Goal: Communication & Community: Share content

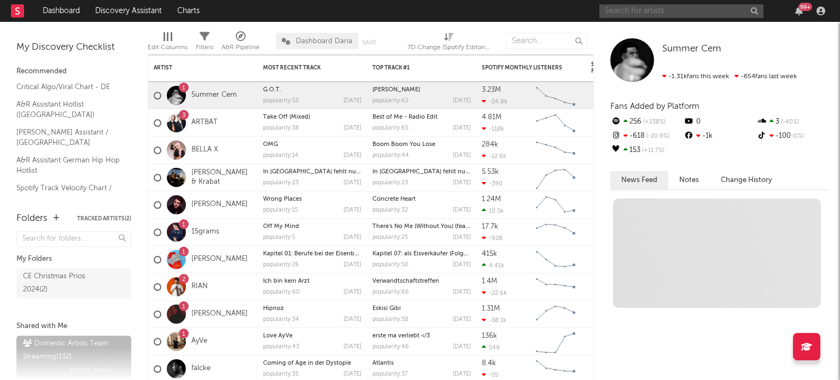
click at [654, 14] on input "text" at bounding box center [681, 11] width 164 height 14
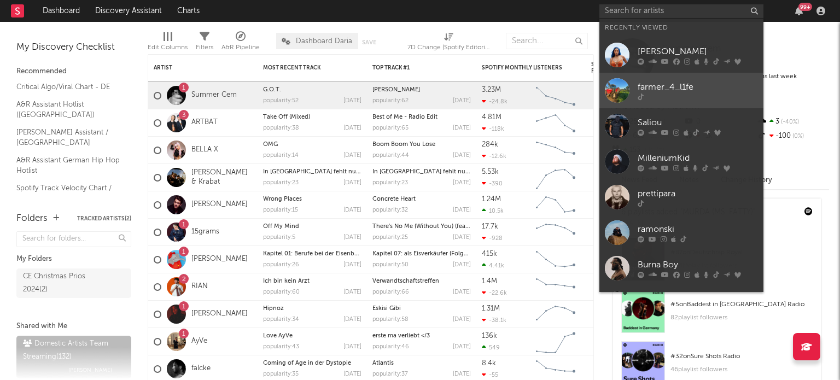
click at [651, 83] on div "farmer_4_l1fe" at bounding box center [698, 86] width 120 height 13
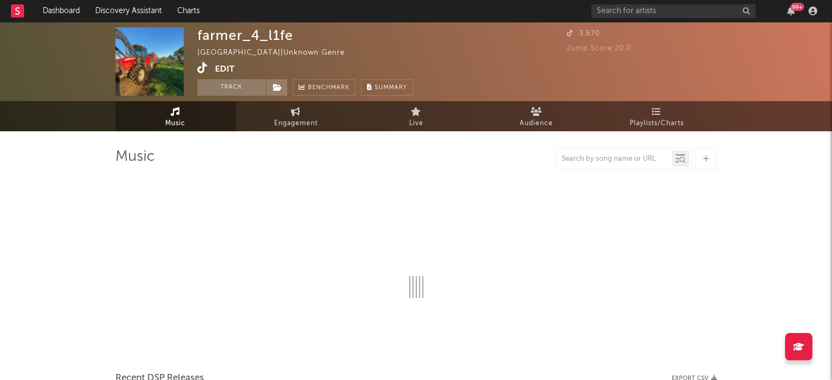
select select "1w"
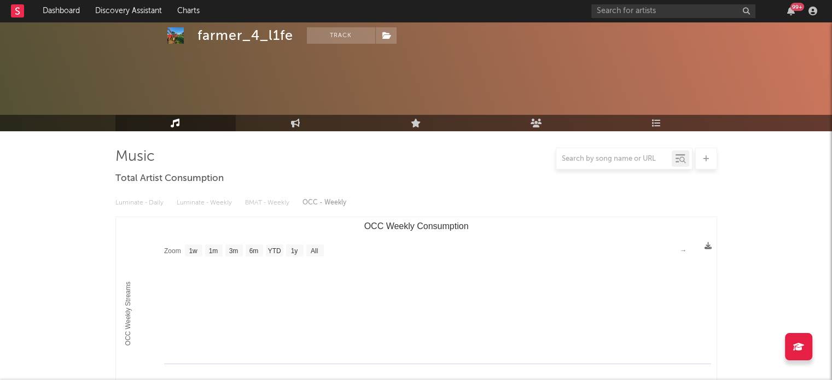
scroll to position [262, 0]
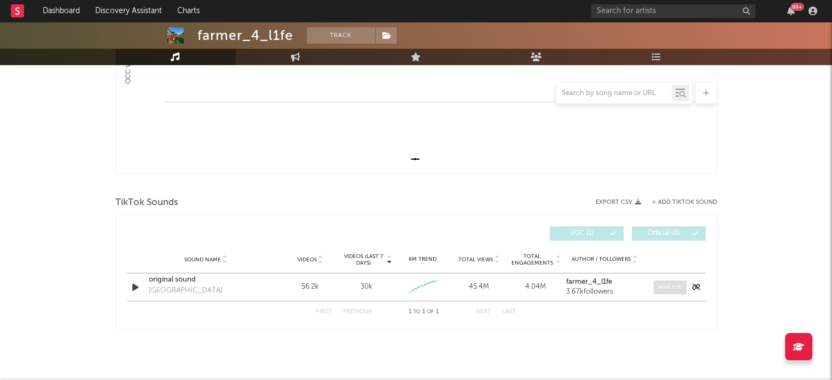
click at [670, 293] on span at bounding box center [669, 287] width 33 height 14
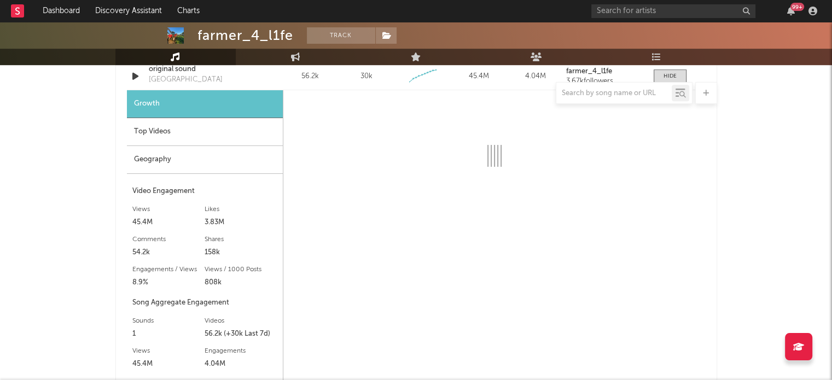
scroll to position [472, 0]
select select "6m"
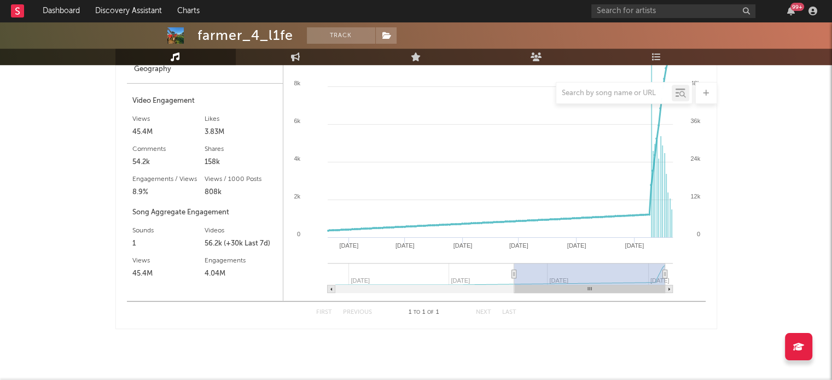
scroll to position [423, 0]
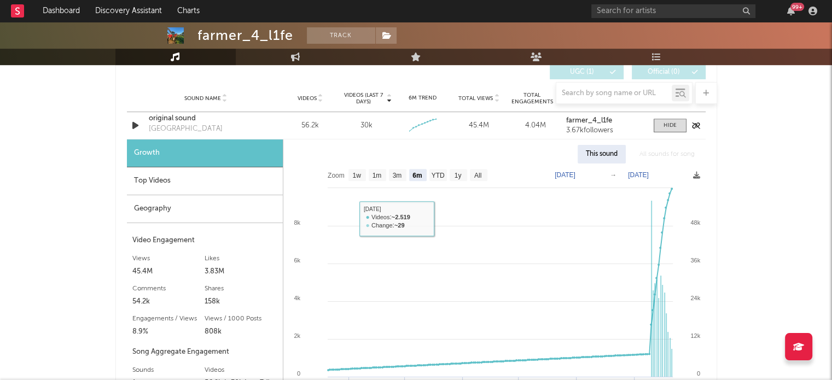
click at [128, 124] on div at bounding box center [136, 126] width 19 height 14
click at [132, 125] on icon "button" at bounding box center [135, 126] width 11 height 14
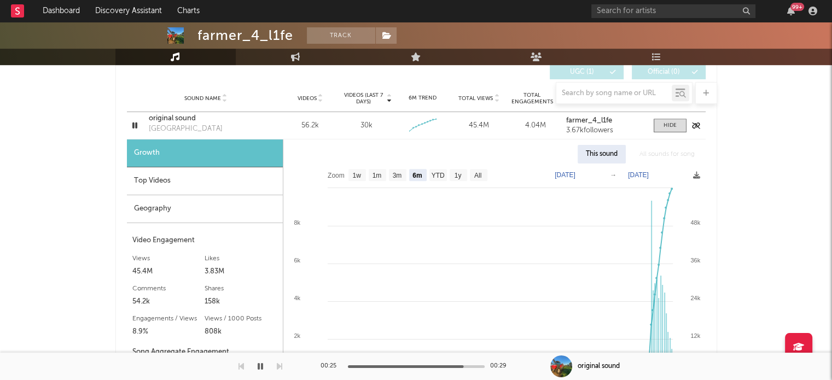
click at [132, 125] on icon "button" at bounding box center [135, 126] width 10 height 14
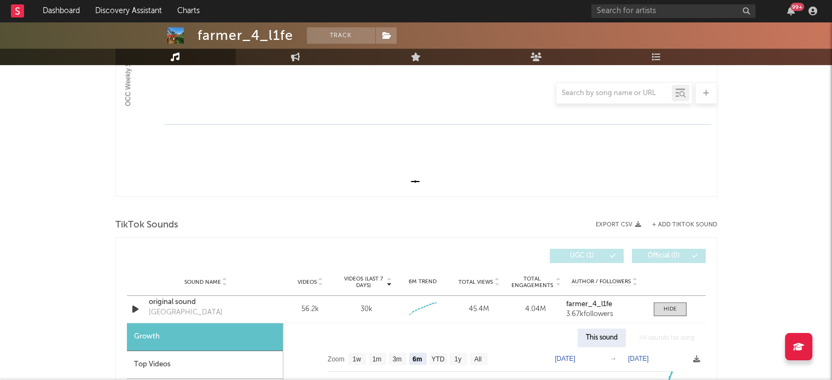
scroll to position [237, 0]
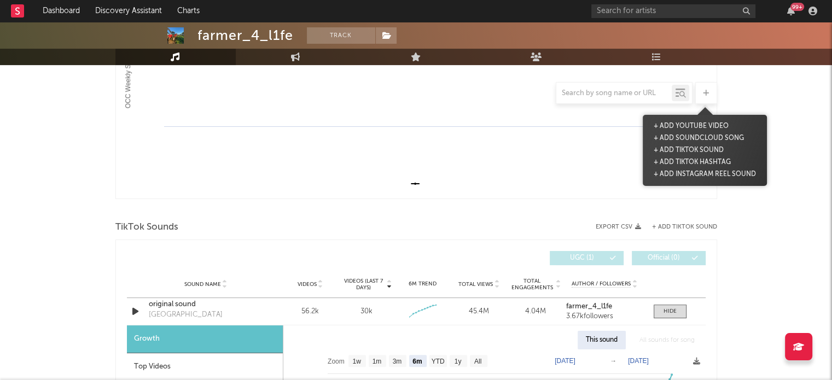
click at [699, 97] on div at bounding box center [706, 93] width 22 height 22
click at [679, 173] on button "+ Add Instagram Reel Sound" at bounding box center [705, 174] width 108 height 12
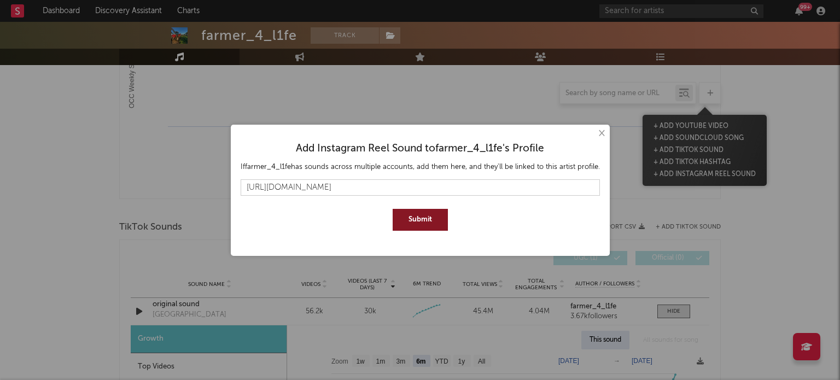
type input "[URL][DOMAIN_NAME]"
click at [393, 218] on button "Submit" at bounding box center [420, 220] width 55 height 22
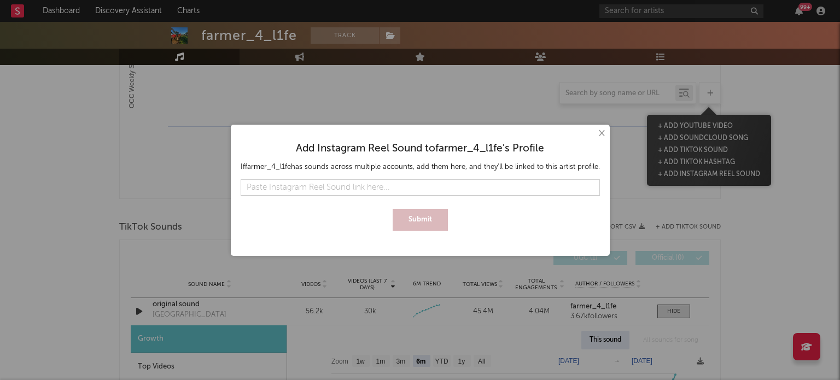
click at [598, 132] on button "×" at bounding box center [601, 133] width 12 height 12
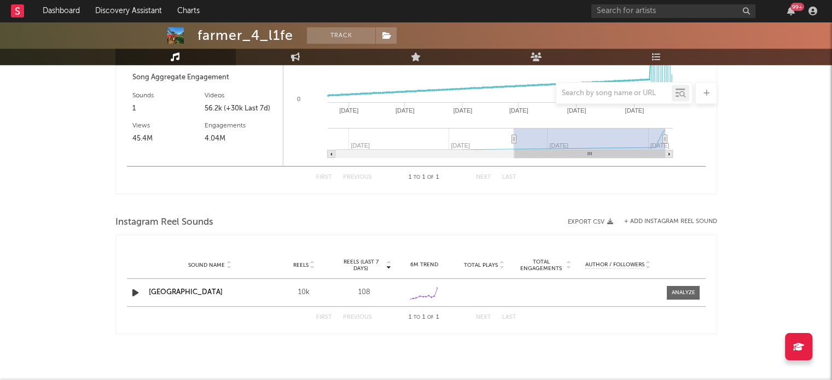
scroll to position [703, 0]
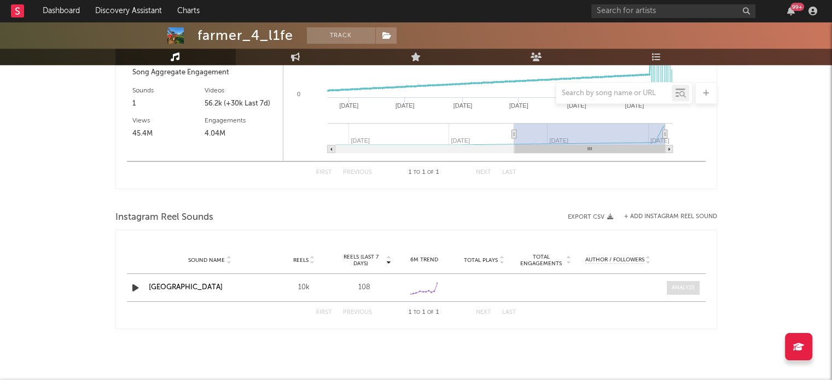
click at [681, 293] on span at bounding box center [683, 288] width 33 height 14
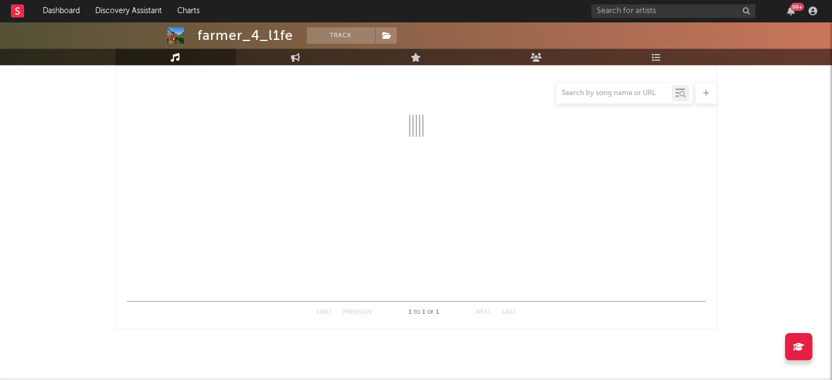
select select "1w"
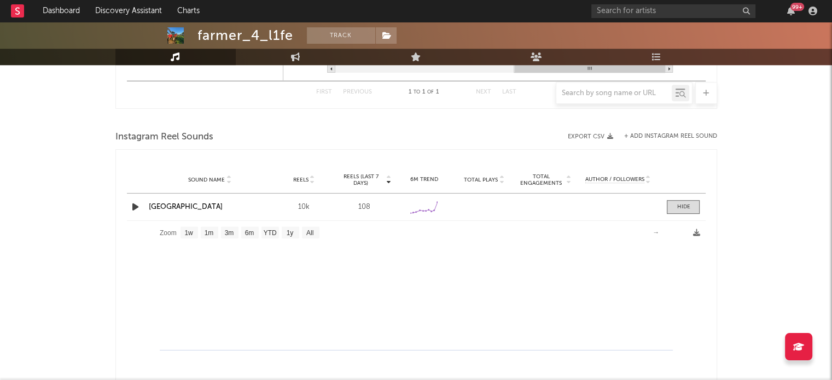
scroll to position [782, 0]
click at [422, 210] on icon at bounding box center [423, 211] width 3 height 3
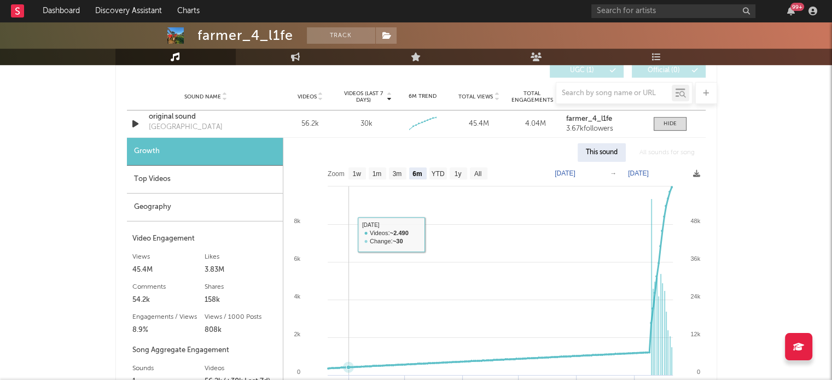
scroll to position [424, 0]
